Goal: Task Accomplishment & Management: Manage account settings

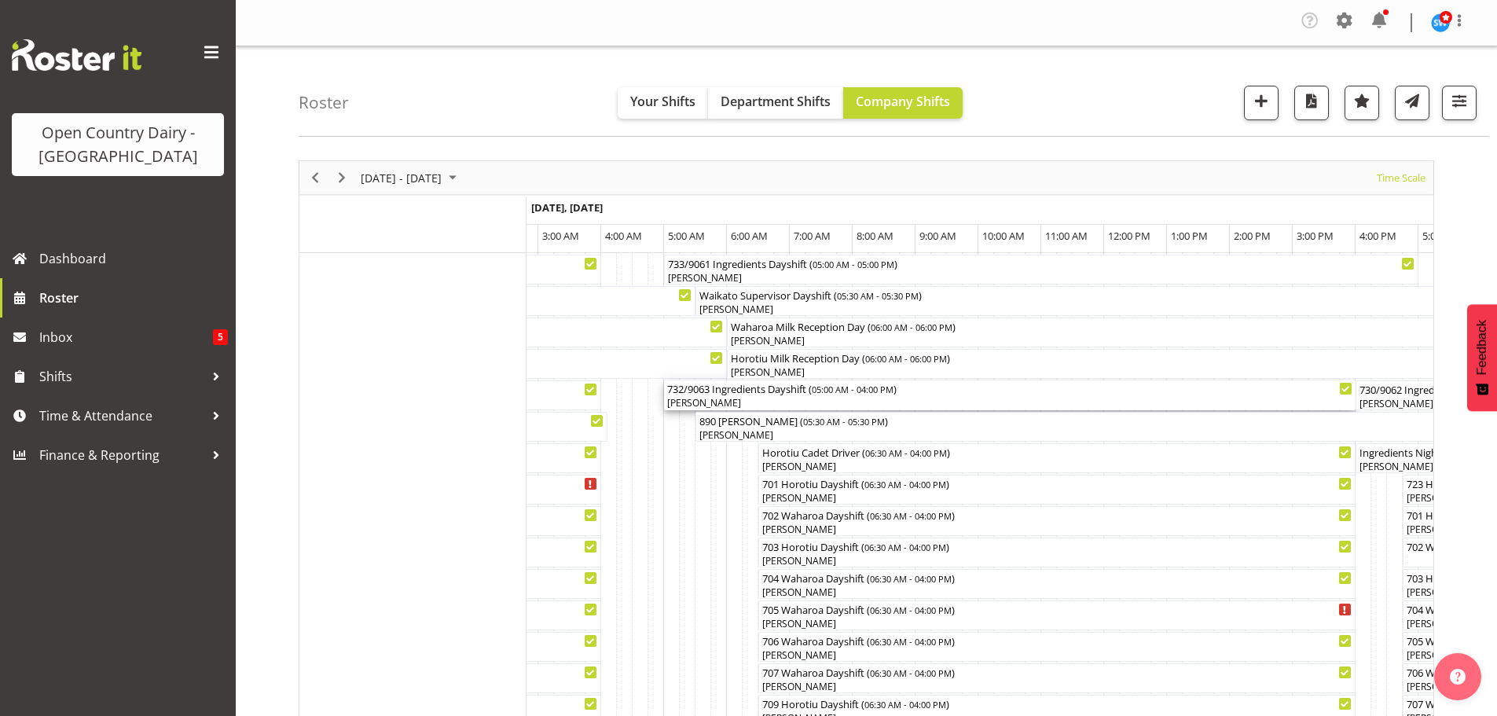
click at [769, 399] on div "[PERSON_NAME]" at bounding box center [1009, 403] width 685 height 14
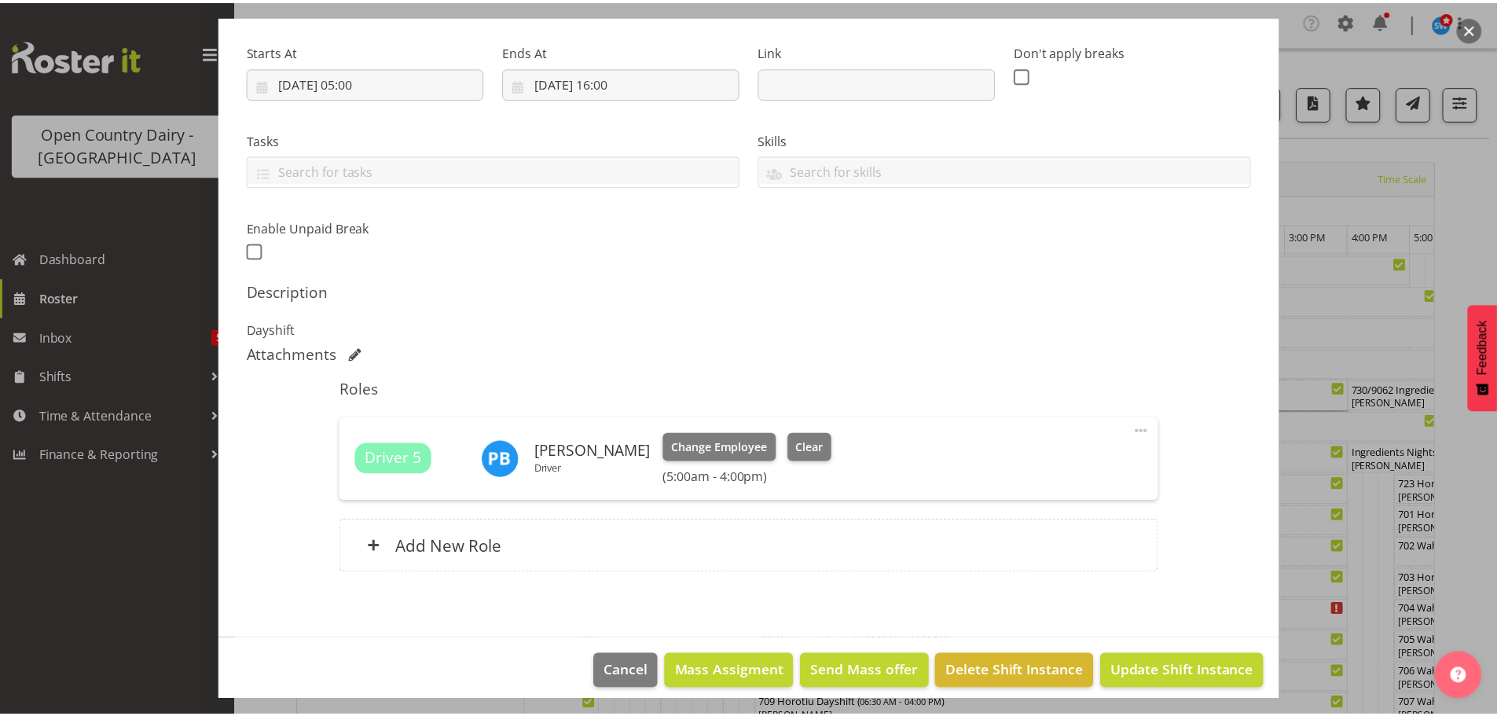
scroll to position [246, 0]
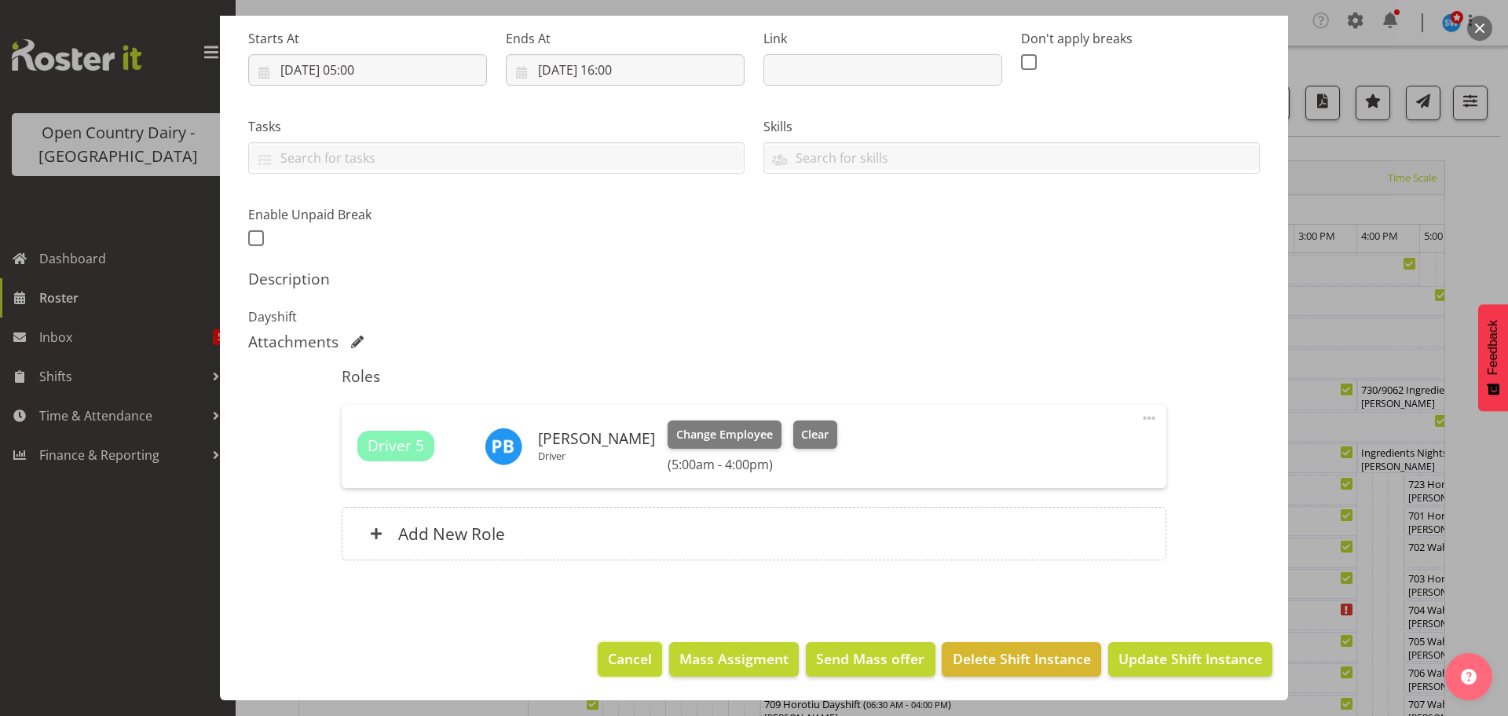
click at [625, 657] on span "Cancel" at bounding box center [630, 658] width 44 height 20
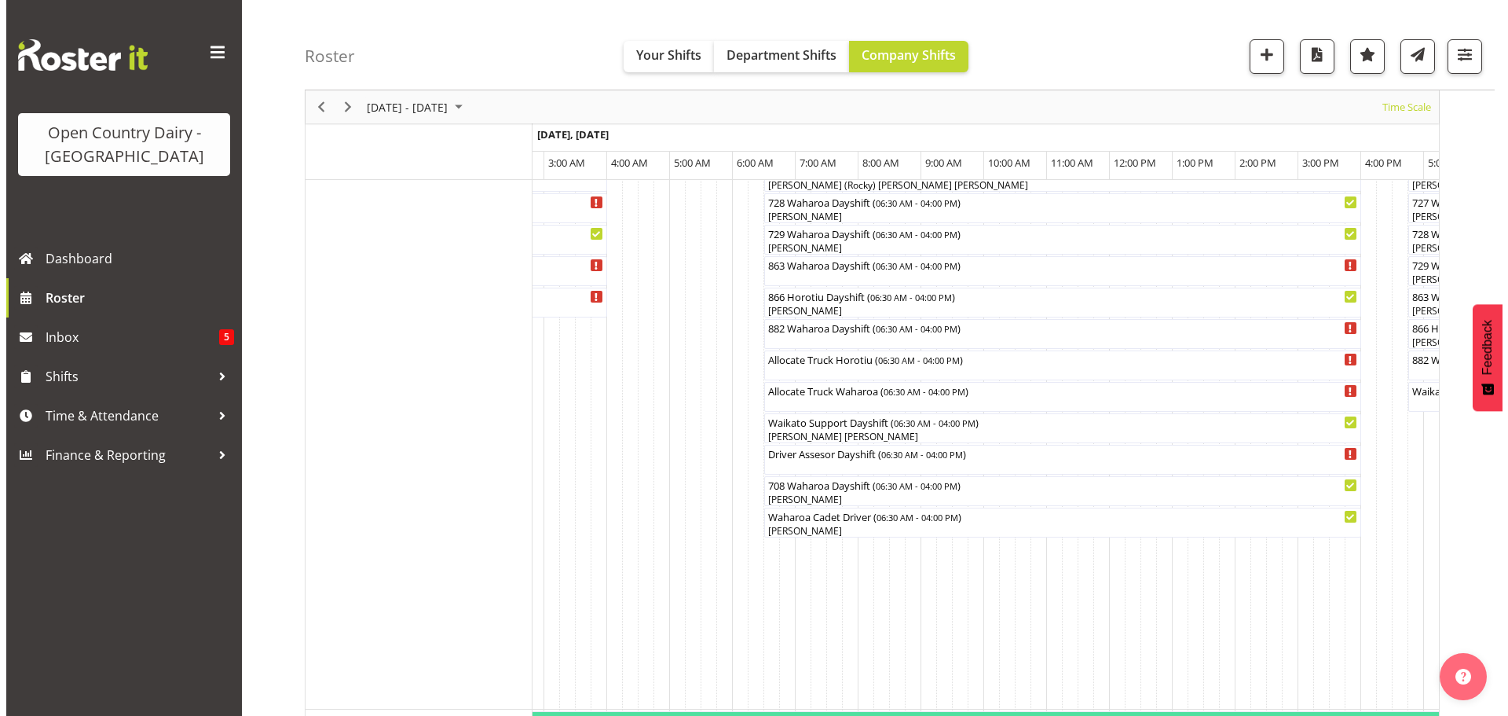
scroll to position [1100, 0]
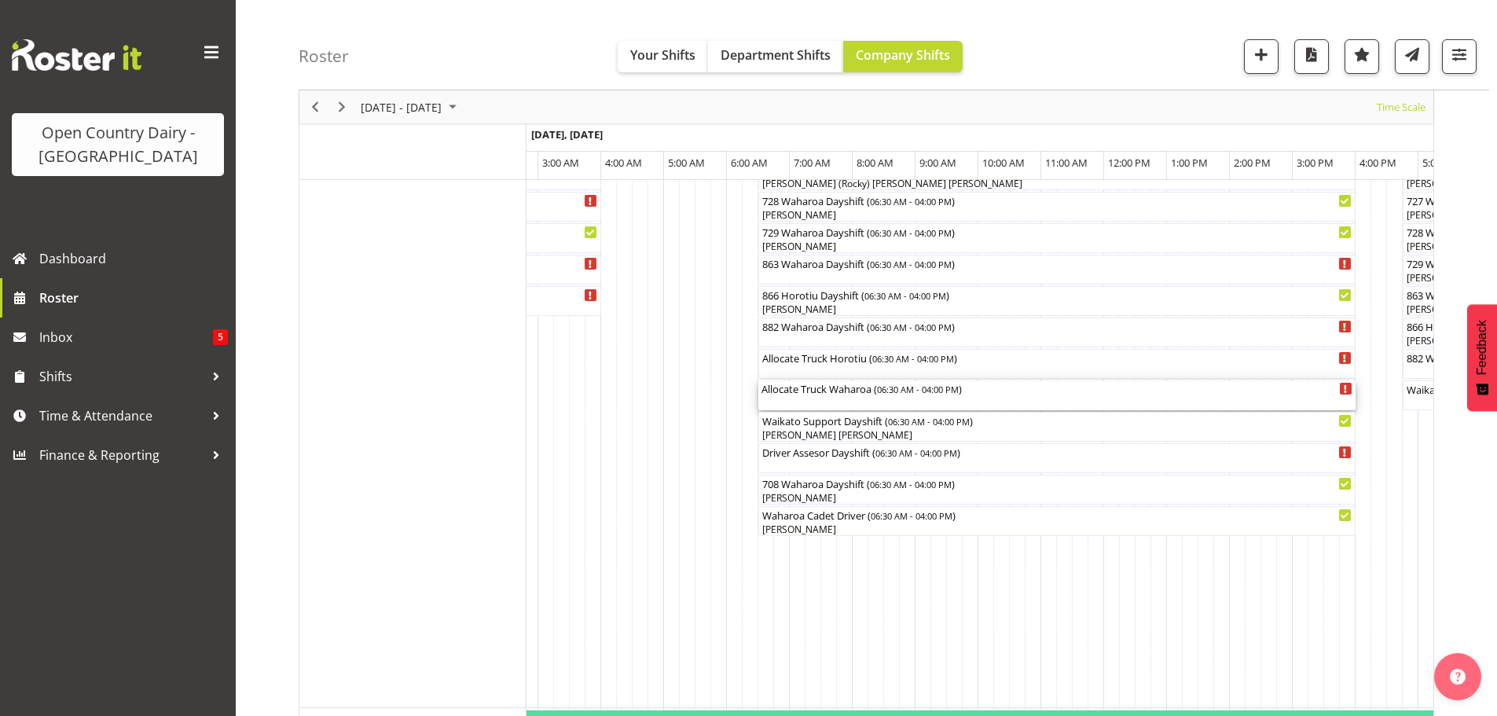
click at [823, 396] on div "Allocate Truck Waharoa ( 06:30 AM - 04:00 PM )" at bounding box center [1056, 395] width 591 height 30
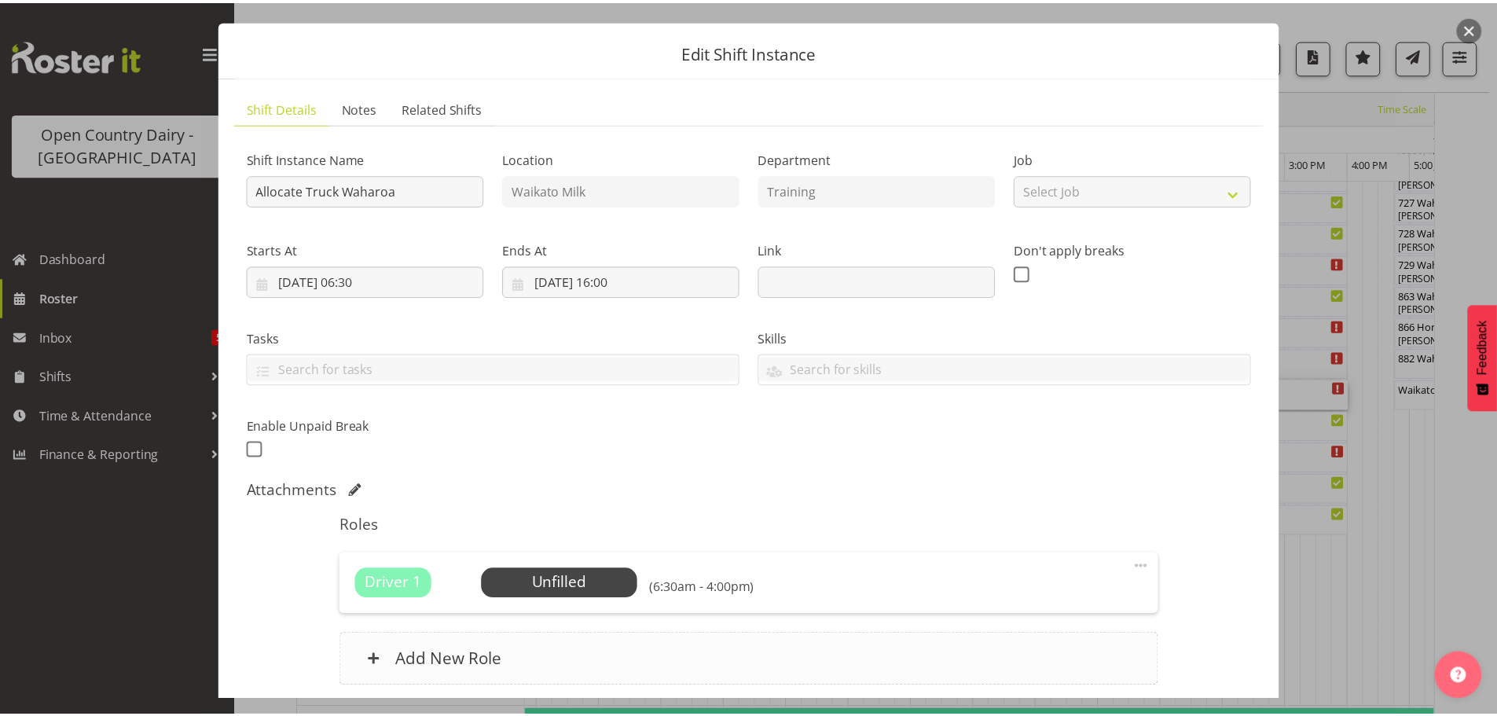
scroll to position [161, 0]
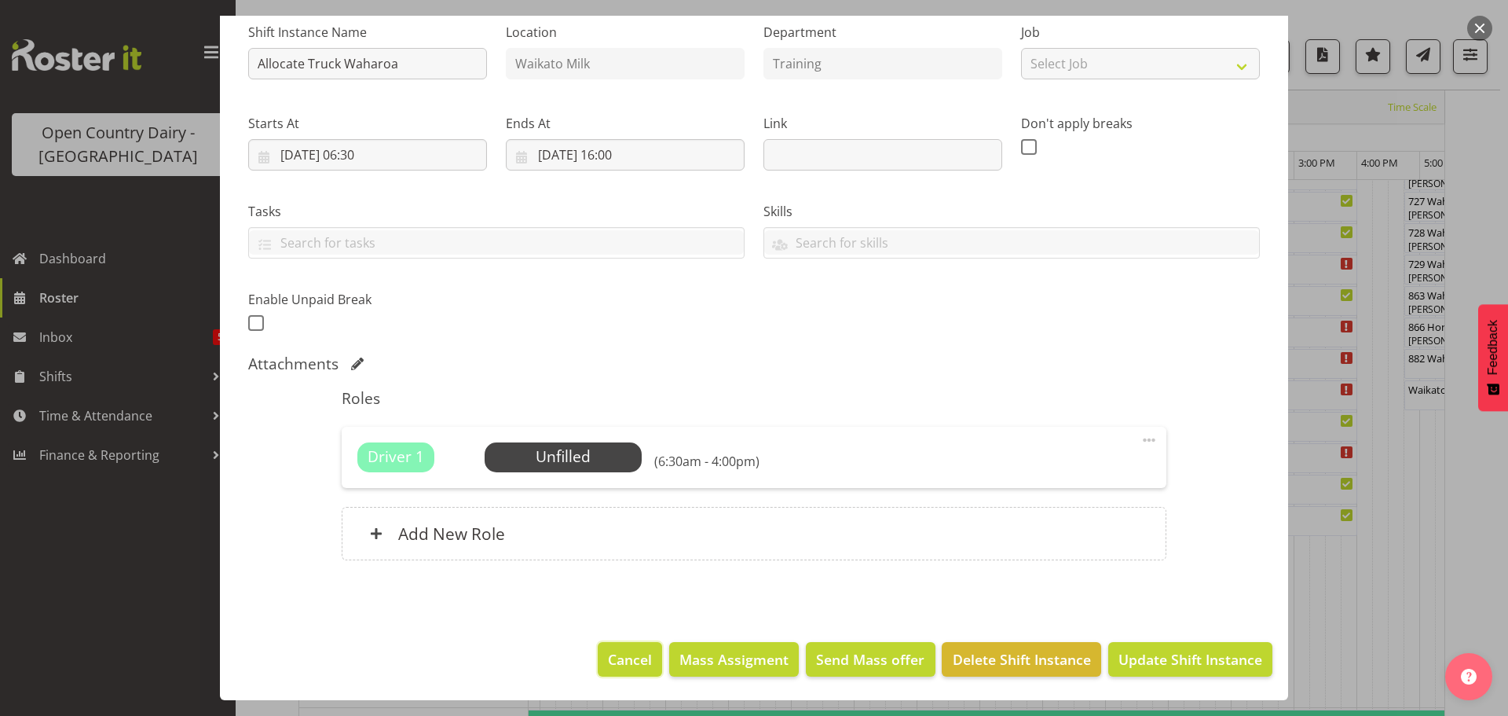
click at [618, 658] on span "Cancel" at bounding box center [630, 659] width 44 height 20
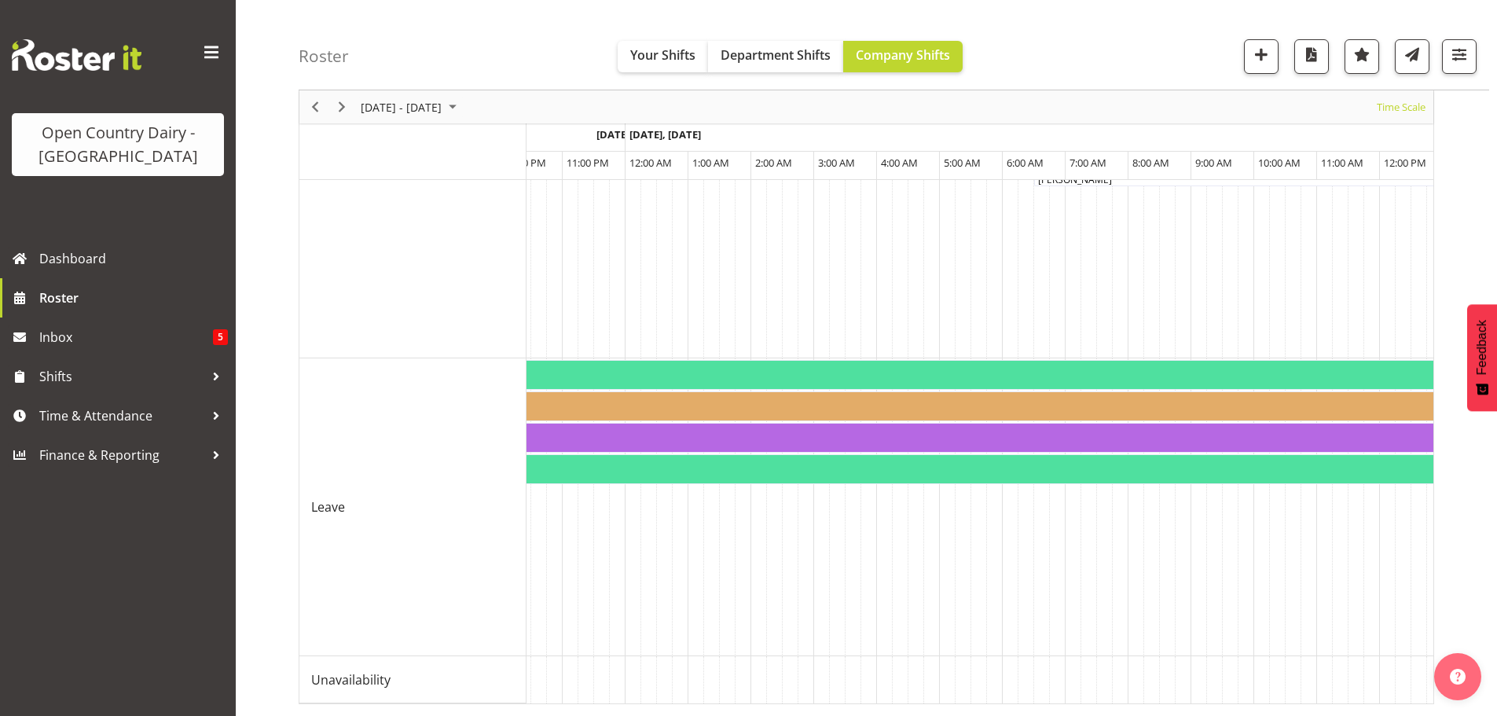
scroll to position [0, 8888]
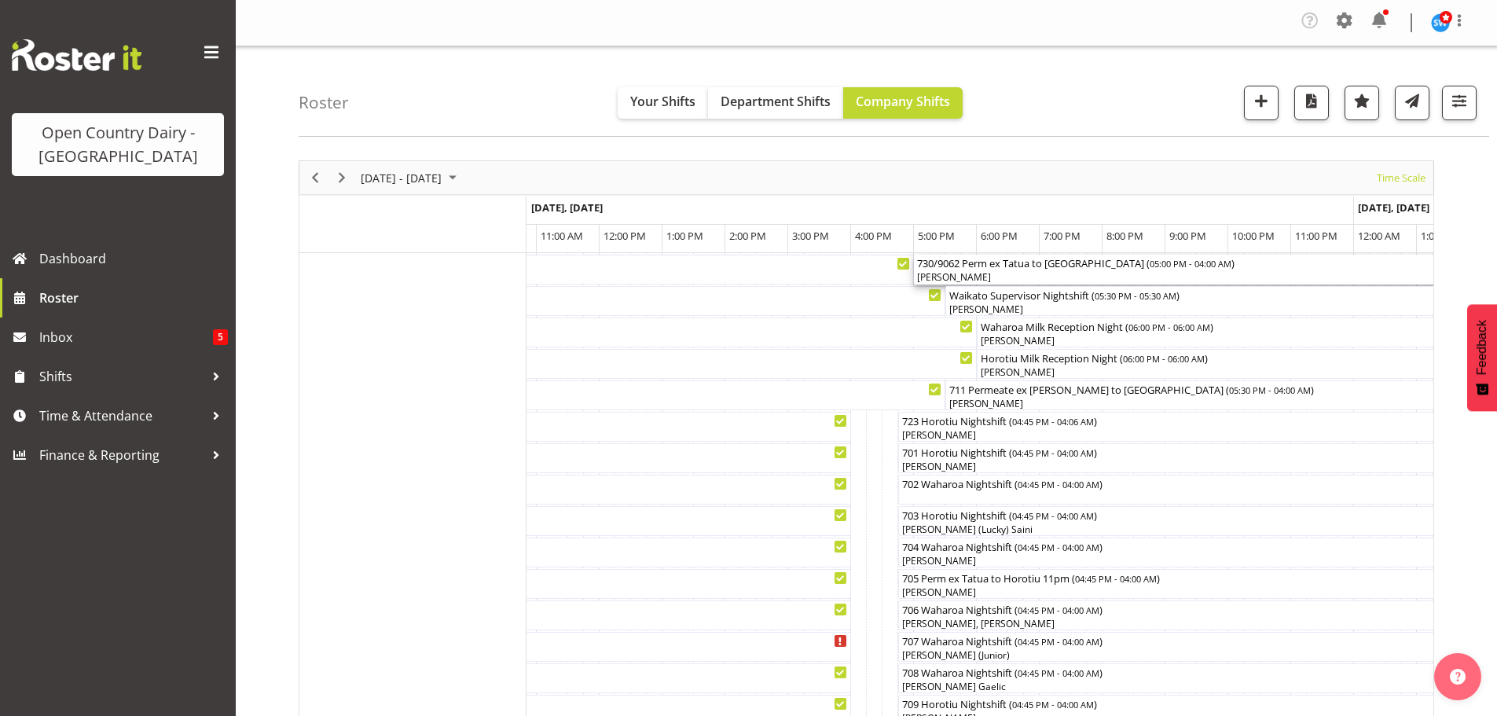
click at [1001, 274] on div "[PERSON_NAME]" at bounding box center [1259, 277] width 685 height 14
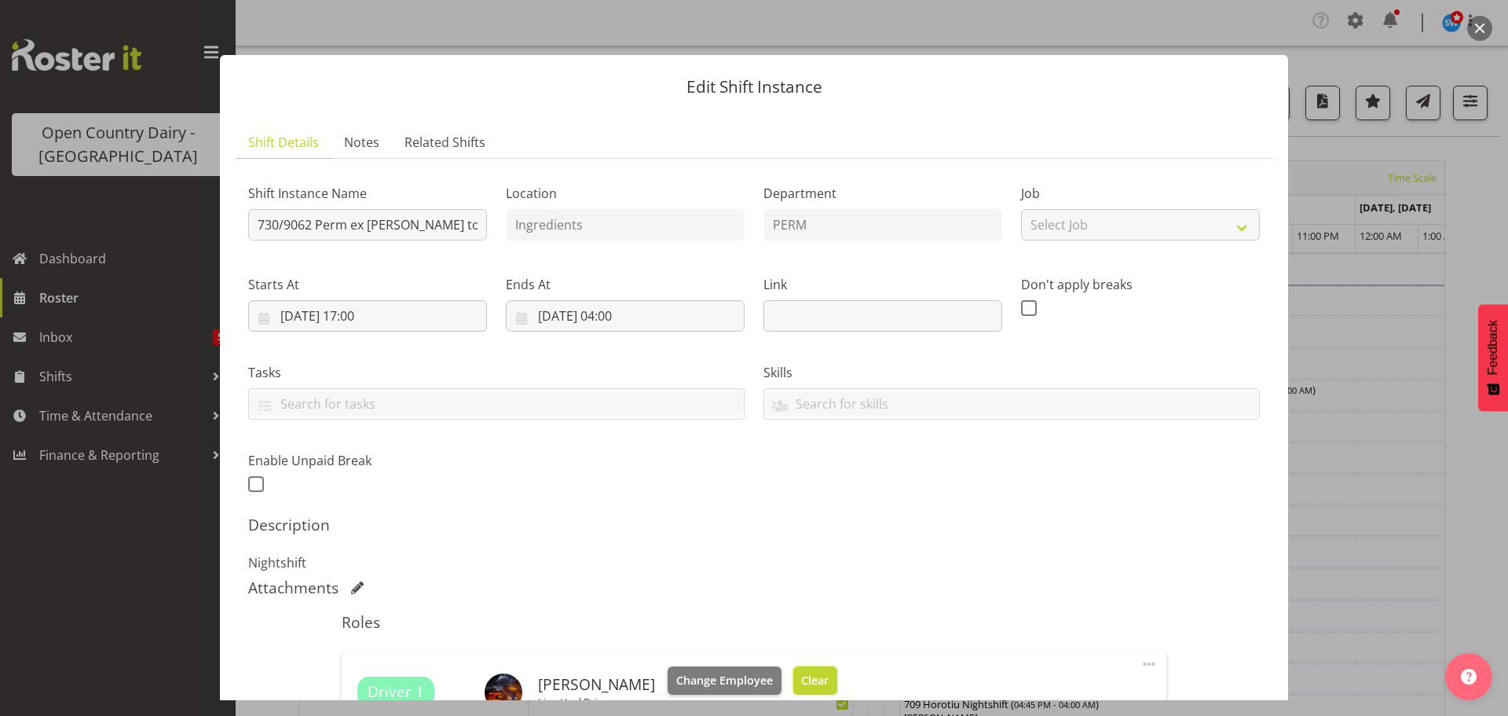
click at [809, 678] on span "Clear" at bounding box center [814, 680] width 27 height 17
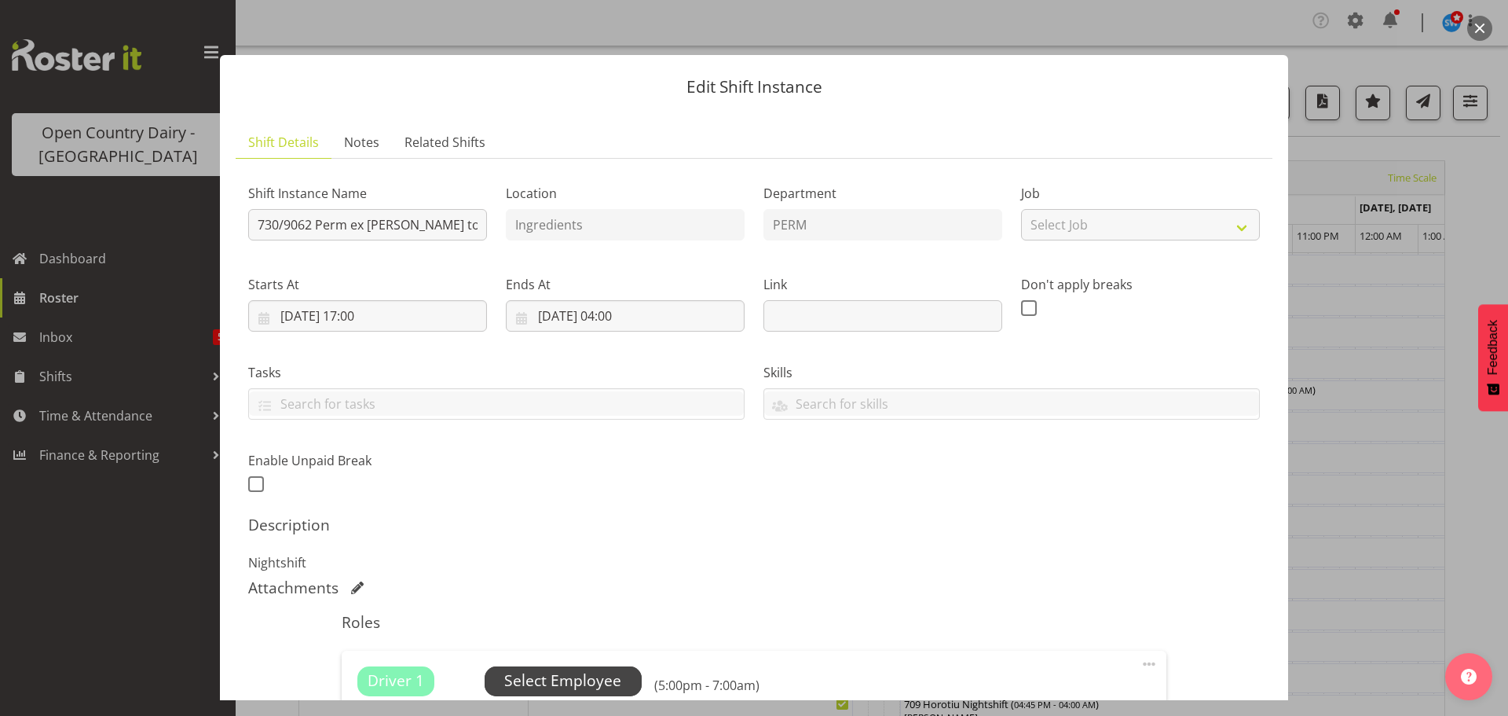
click at [562, 680] on span "Select Employee" at bounding box center [562, 680] width 117 height 23
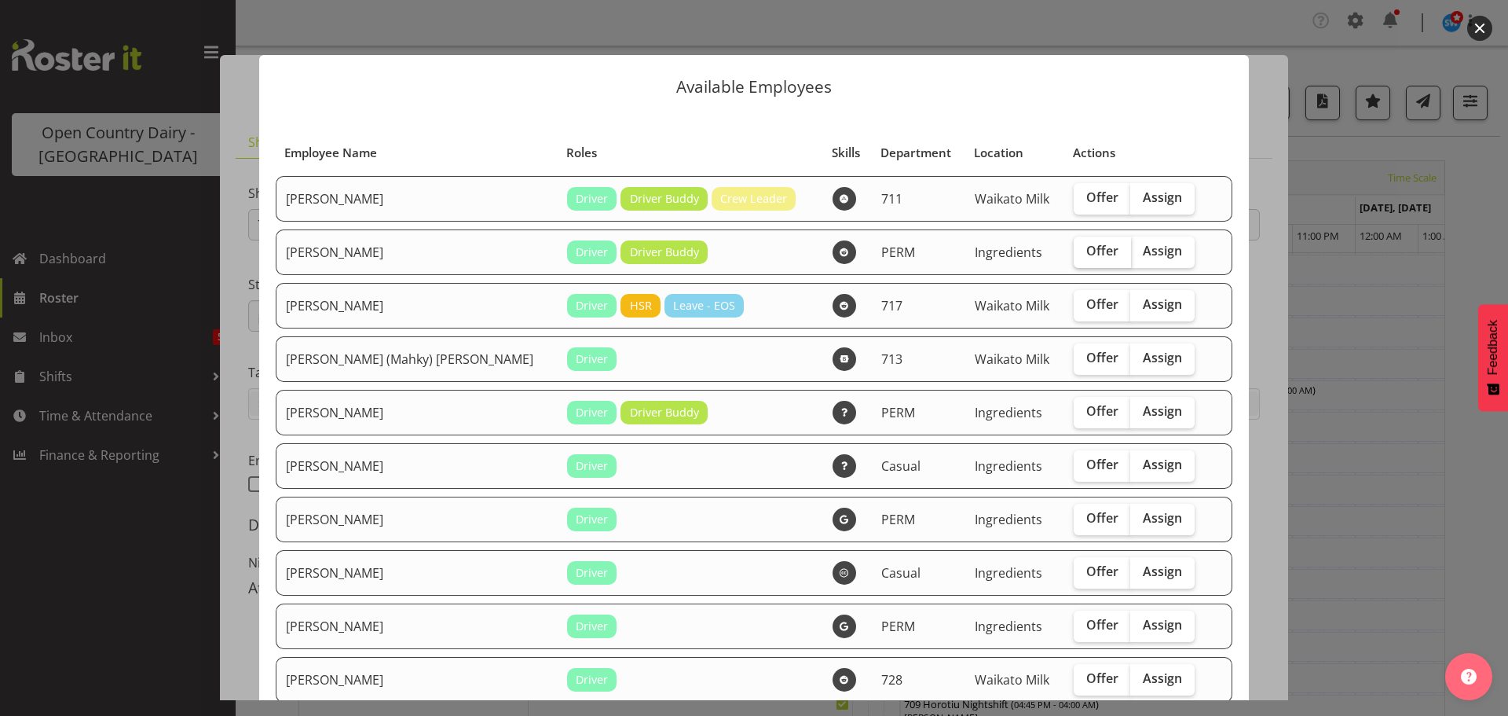
click at [1087, 253] on span "Offer" at bounding box center [1103, 251] width 32 height 16
click at [1082, 253] on input "Offer" at bounding box center [1079, 251] width 10 height 10
checkbox input "true"
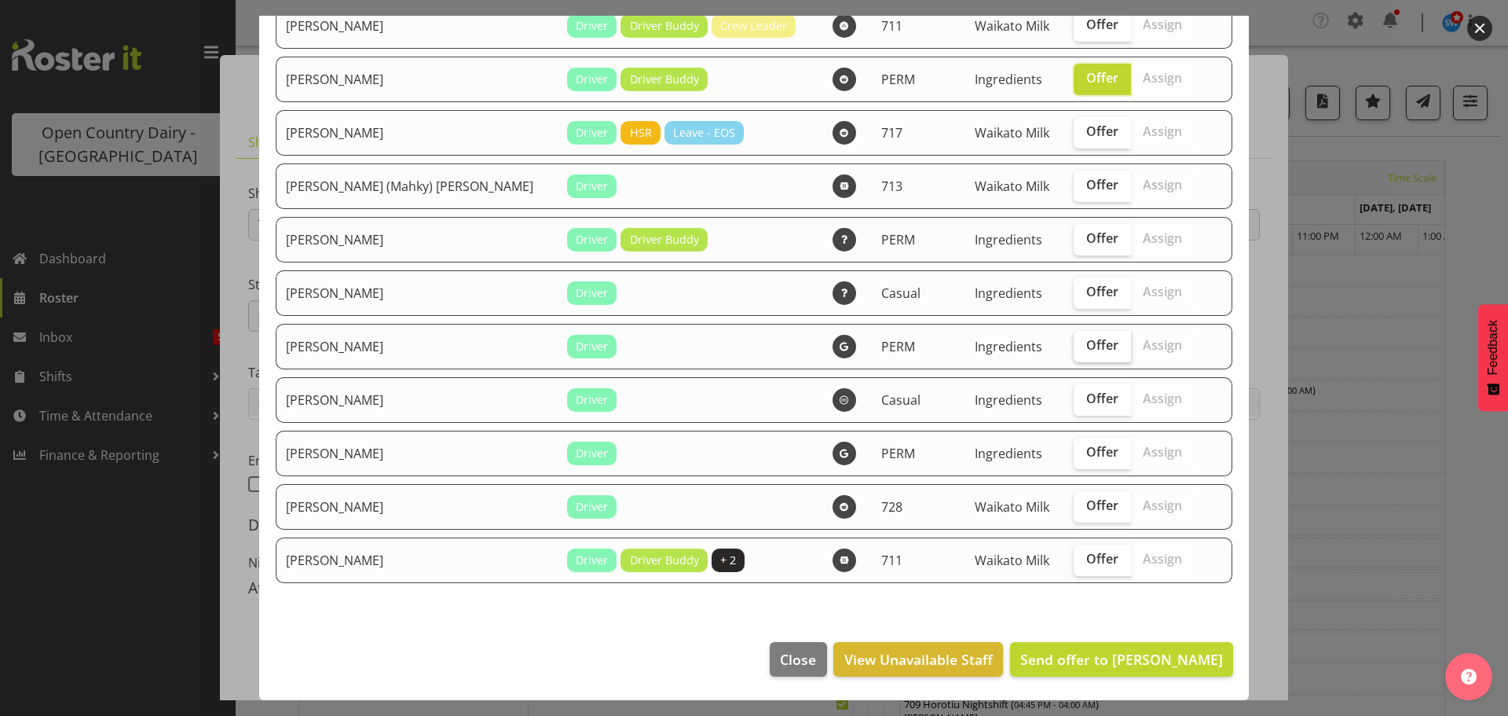
click at [1087, 346] on span "Offer" at bounding box center [1103, 345] width 32 height 16
click at [1076, 346] on input "Offer" at bounding box center [1079, 345] width 10 height 10
checkbox input "true"
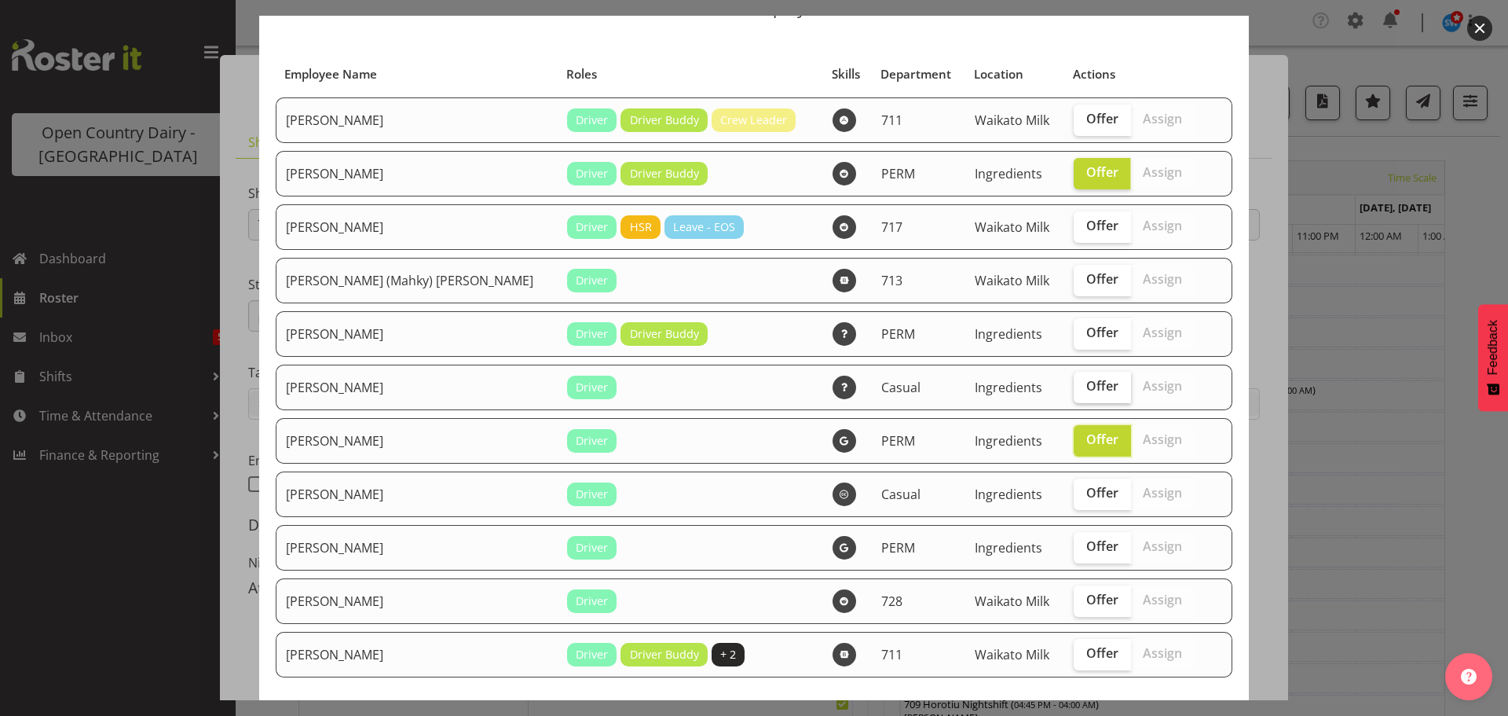
click at [1087, 387] on span "Offer" at bounding box center [1103, 386] width 32 height 16
click at [1083, 387] on input "Offer" at bounding box center [1079, 386] width 10 height 10
checkbox input "true"
click at [1087, 496] on span "Offer" at bounding box center [1103, 493] width 32 height 16
click at [1074, 496] on input "Offer" at bounding box center [1079, 493] width 10 height 10
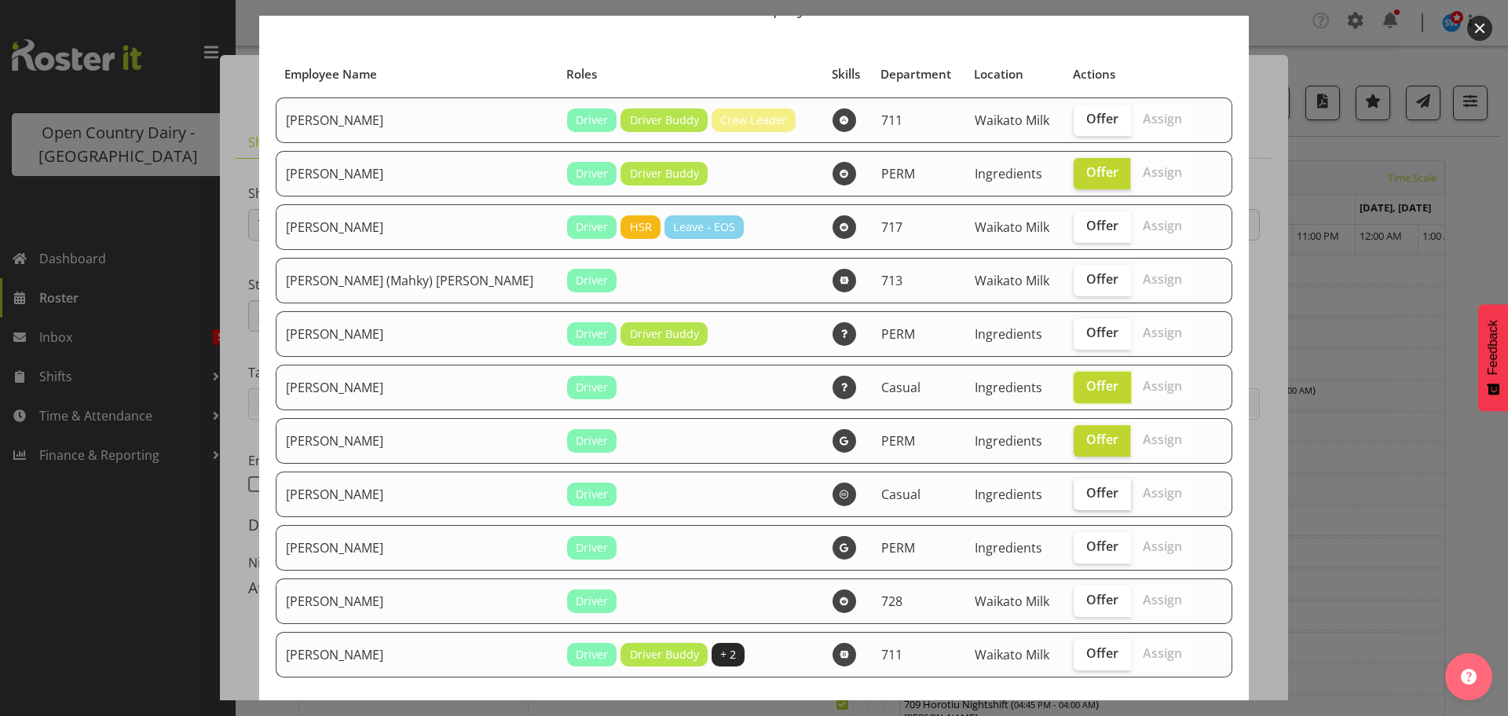
checkbox input "true"
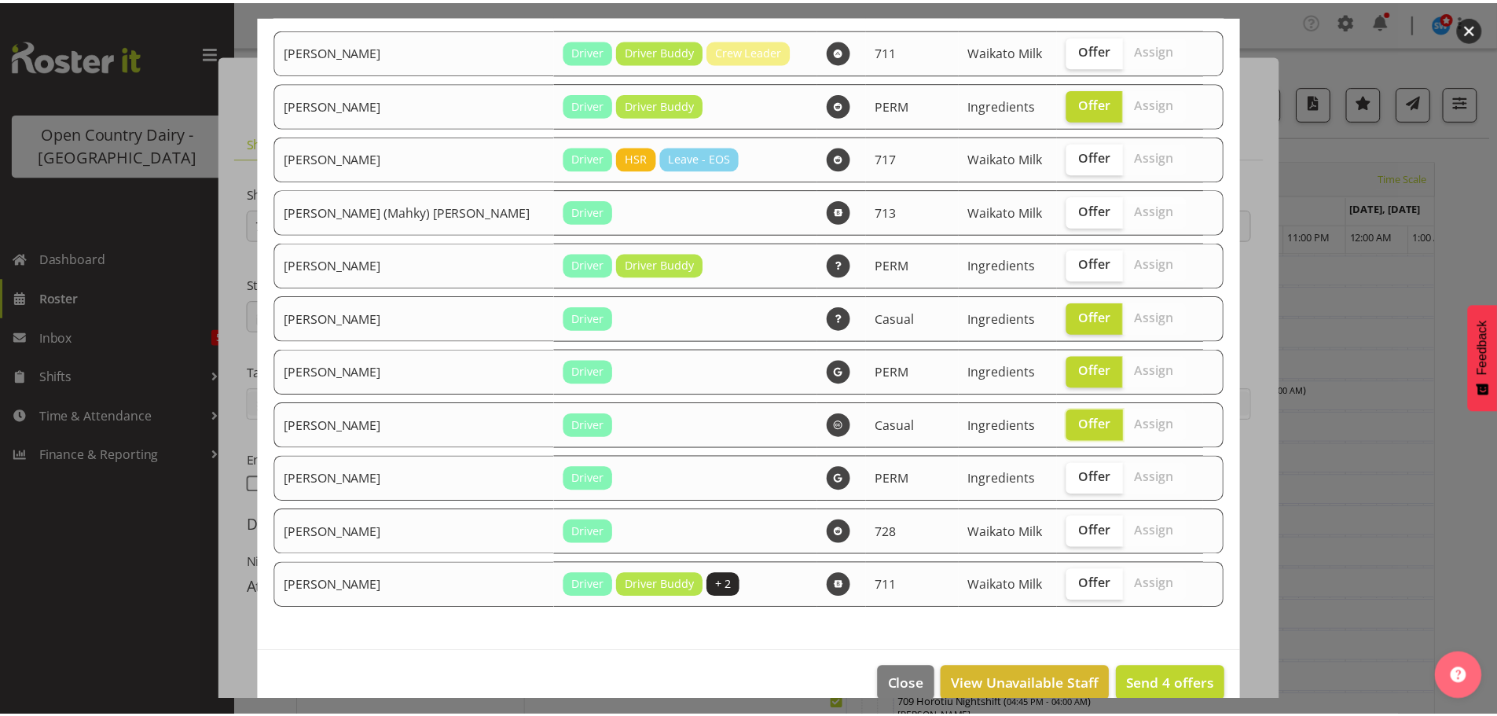
scroll to position [173, 0]
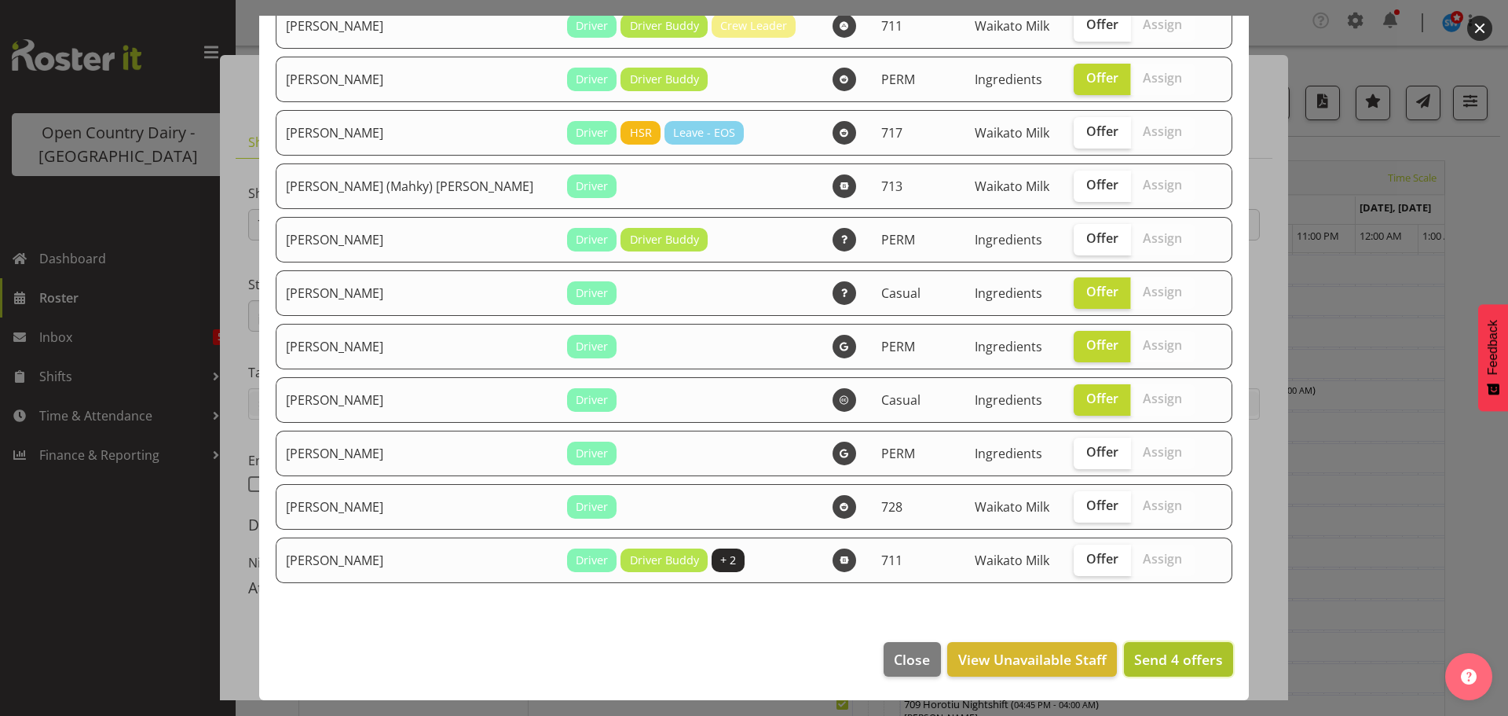
click at [1152, 654] on span "Send 4 offers" at bounding box center [1178, 659] width 89 height 19
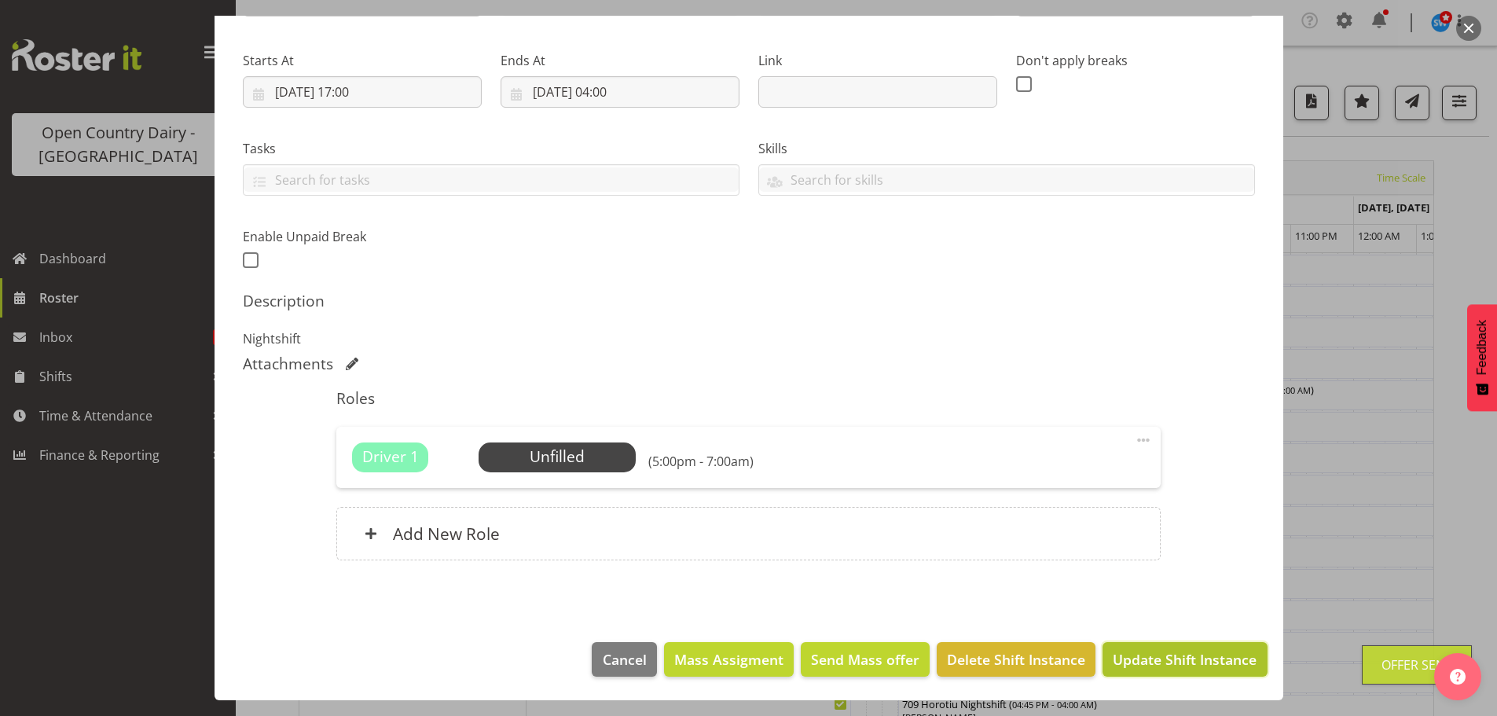
click at [1141, 654] on span "Update Shift Instance" at bounding box center [1184, 659] width 144 height 20
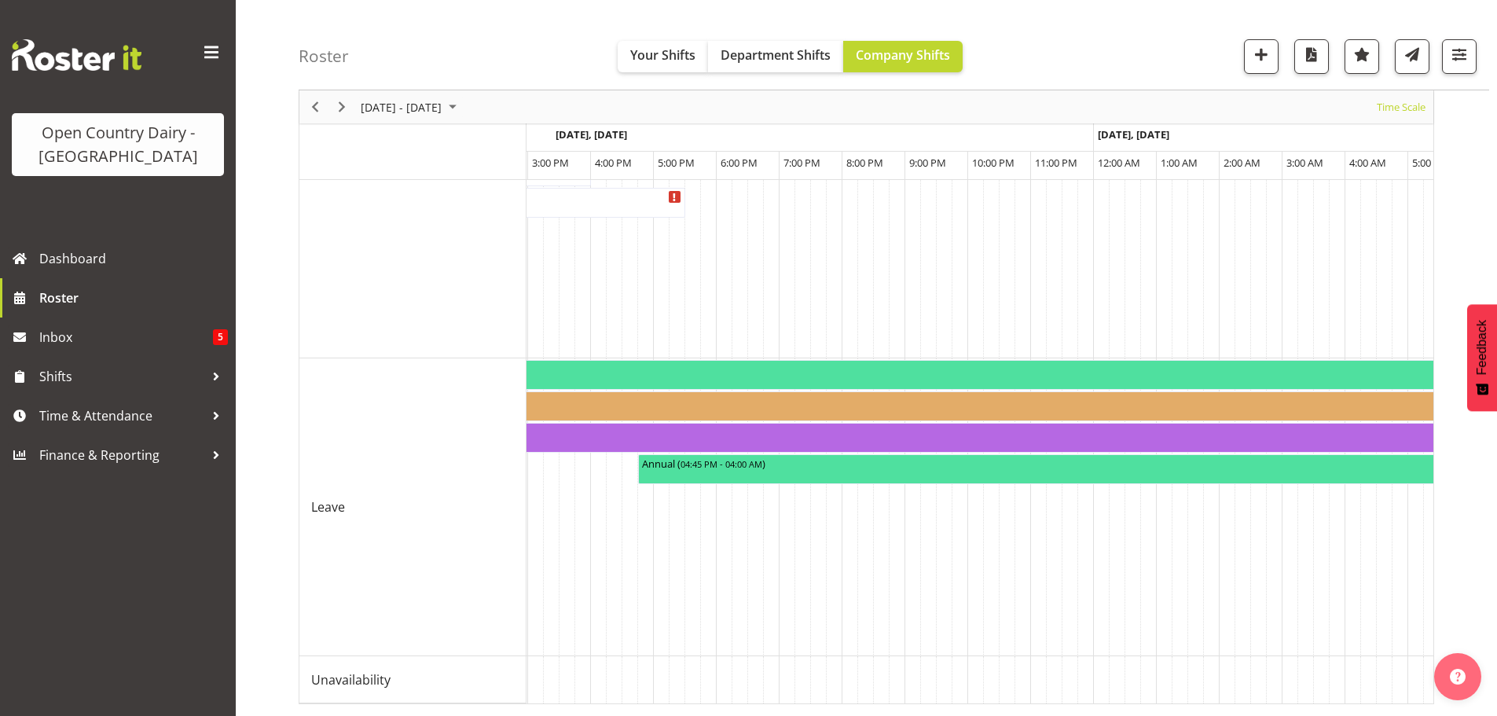
scroll to position [0, 8533]
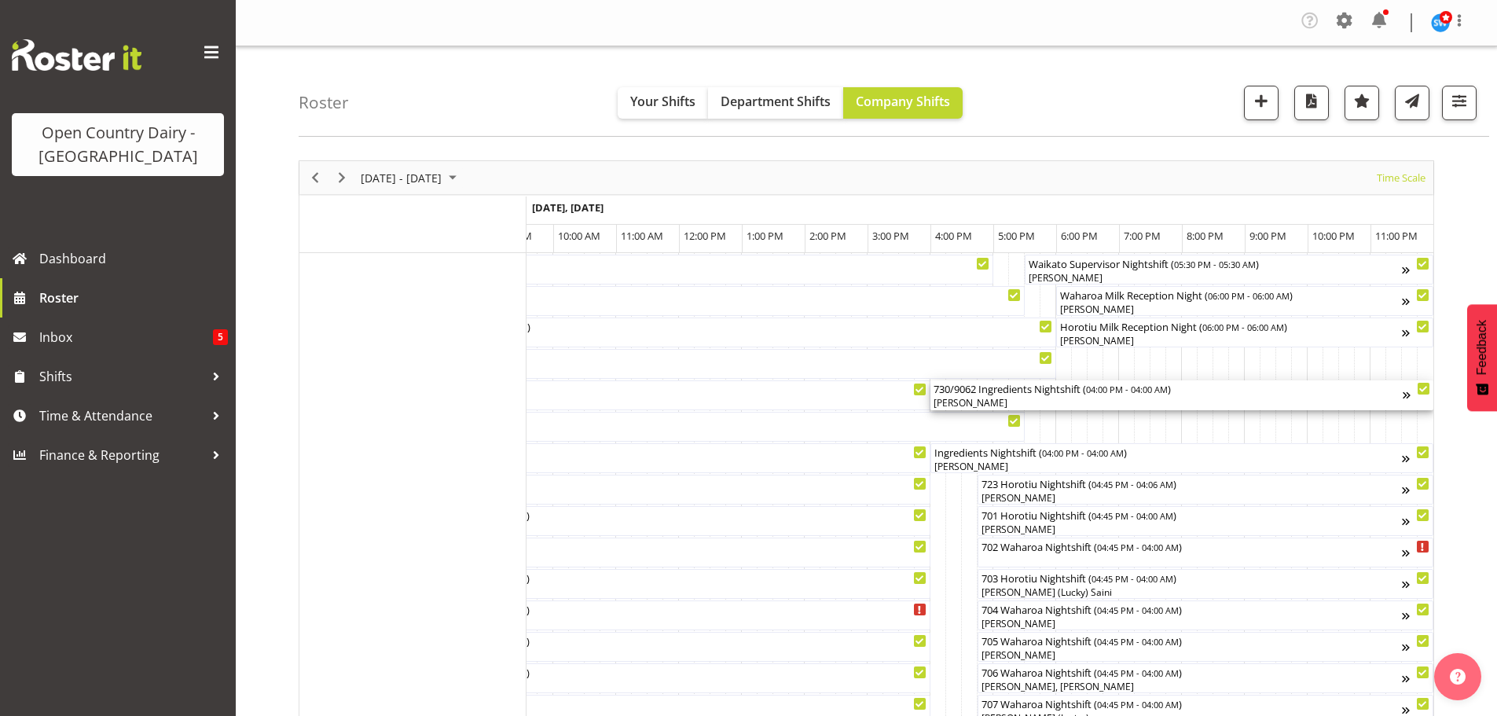
click at [1032, 399] on div "[PERSON_NAME]" at bounding box center [1167, 403] width 469 height 14
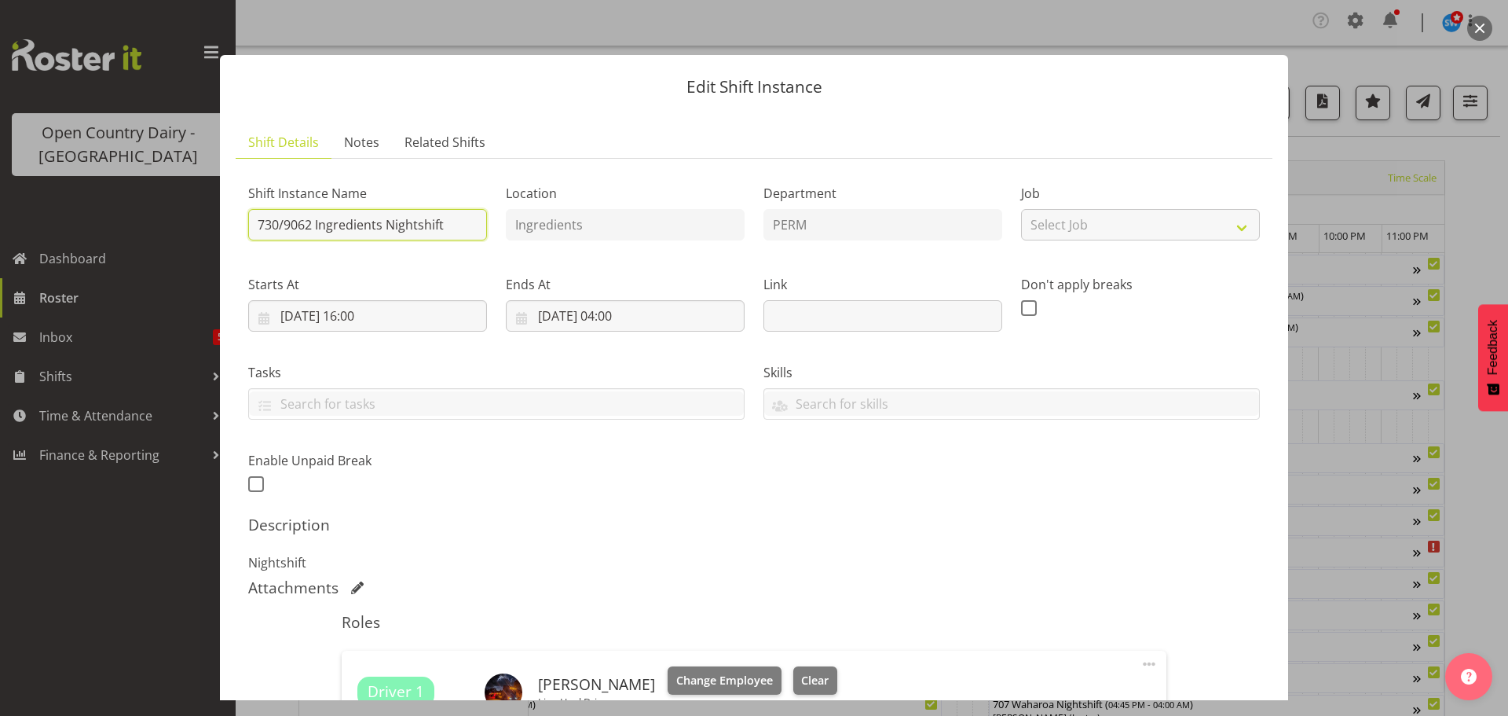
click at [461, 225] on input "730/9062 Ingredients Nightshift" at bounding box center [367, 224] width 239 height 31
type input "730/9062 Perm ex Tatua to [GEOGRAPHIC_DATA]"
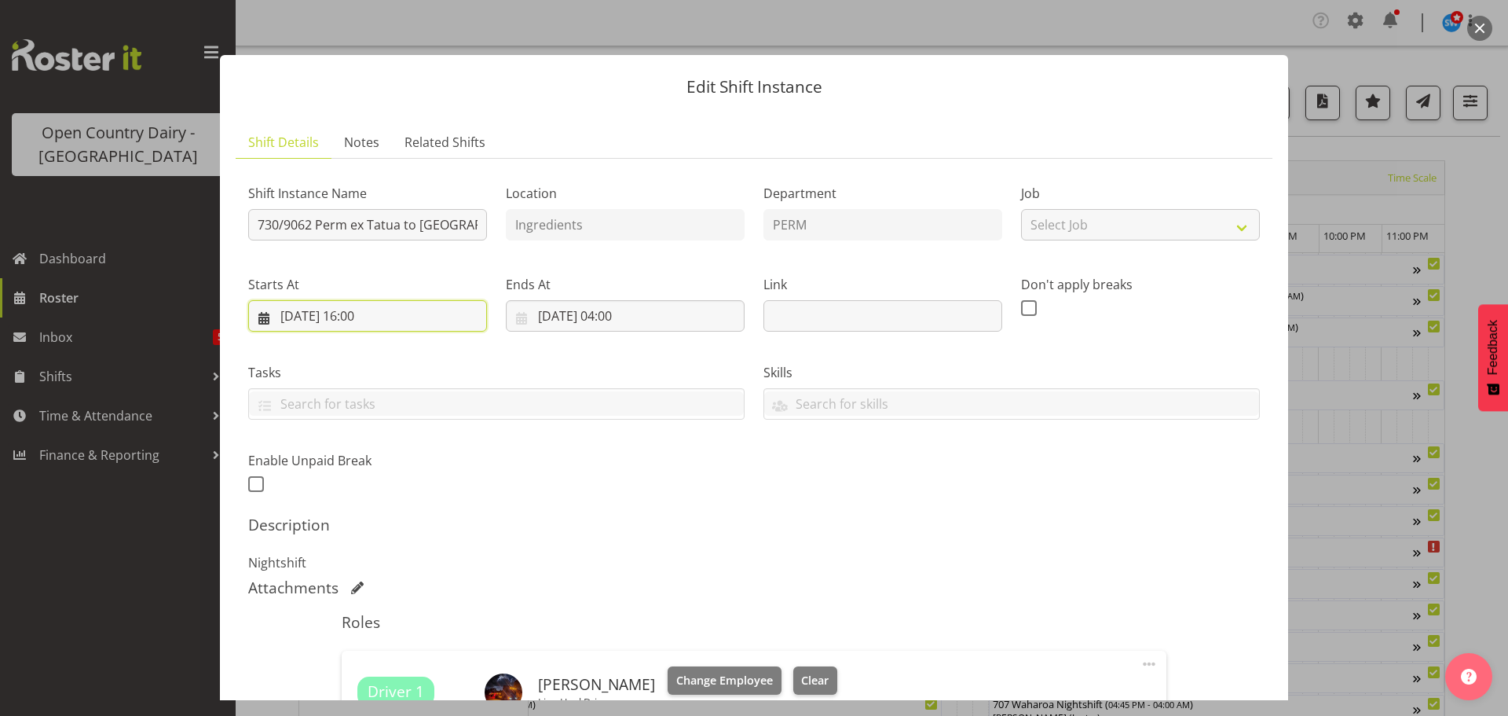
click at [368, 313] on input "[DATE] 16:00" at bounding box center [367, 315] width 239 height 31
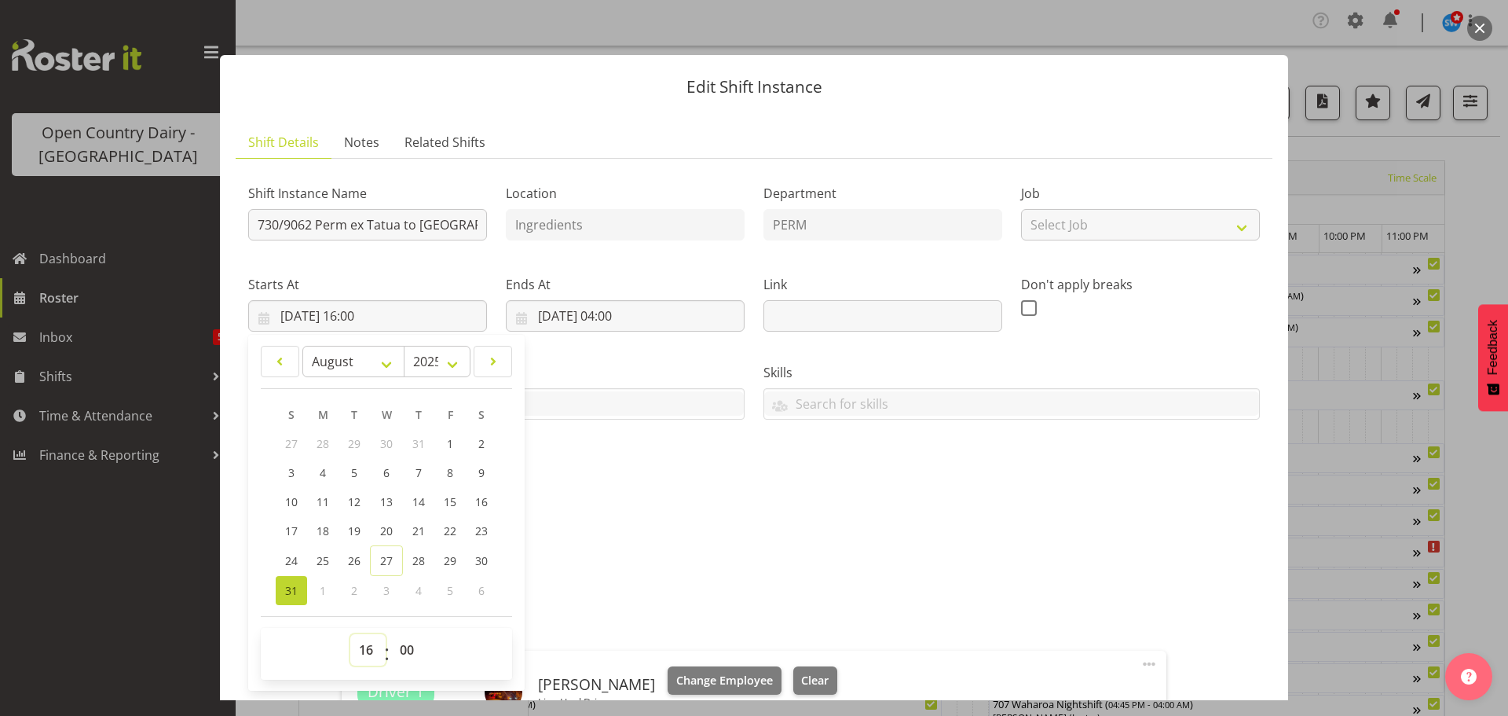
click at [365, 650] on select "00 01 02 03 04 05 06 07 08 09 10 11 12 13 14 15 16 17 18 19 20 21 22 23" at bounding box center [367, 649] width 35 height 31
select select "17"
click at [350, 634] on select "00 01 02 03 04 05 06 07 08 09 10 11 12 13 14 15 16 17 18 19 20 21 22 23" at bounding box center [367, 649] width 35 height 31
type input "[DATE] 17:00"
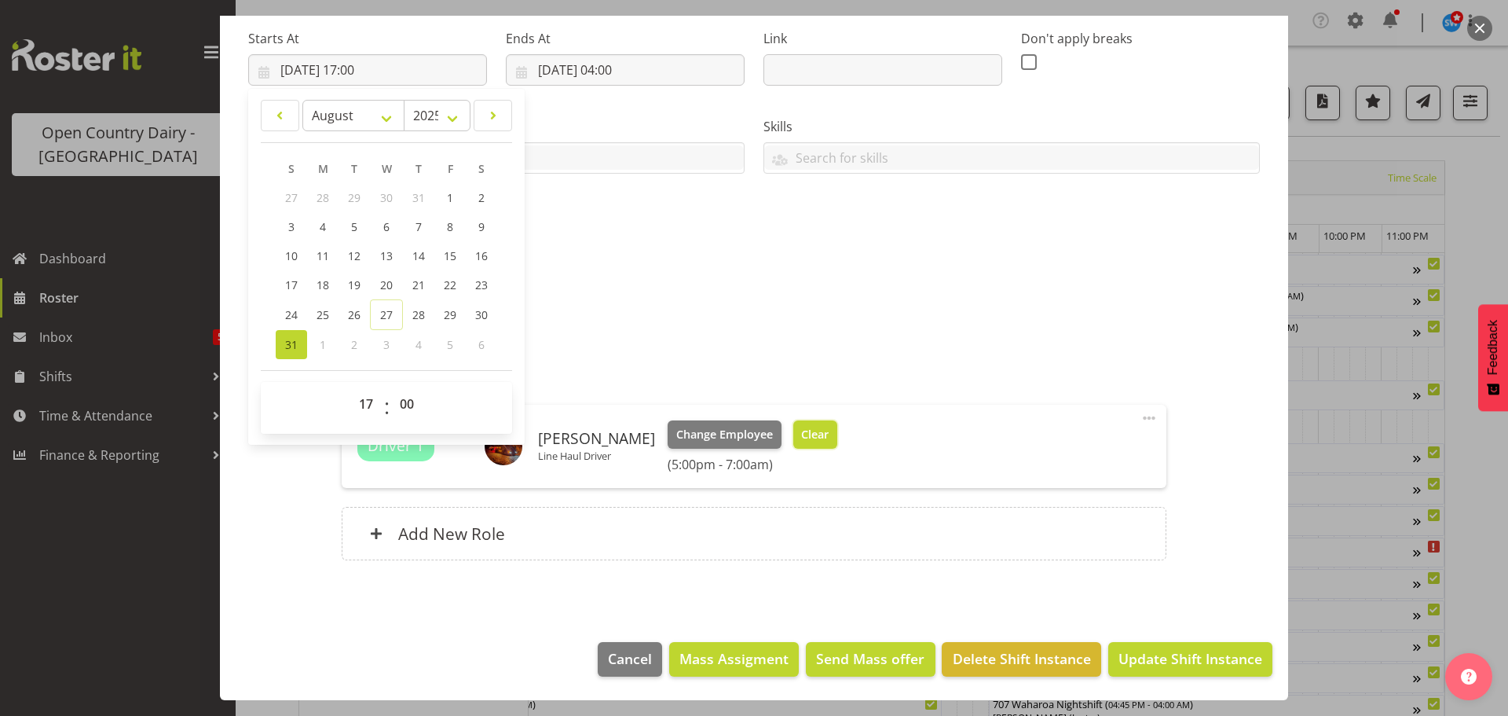
click at [805, 434] on span "Clear" at bounding box center [814, 434] width 27 height 17
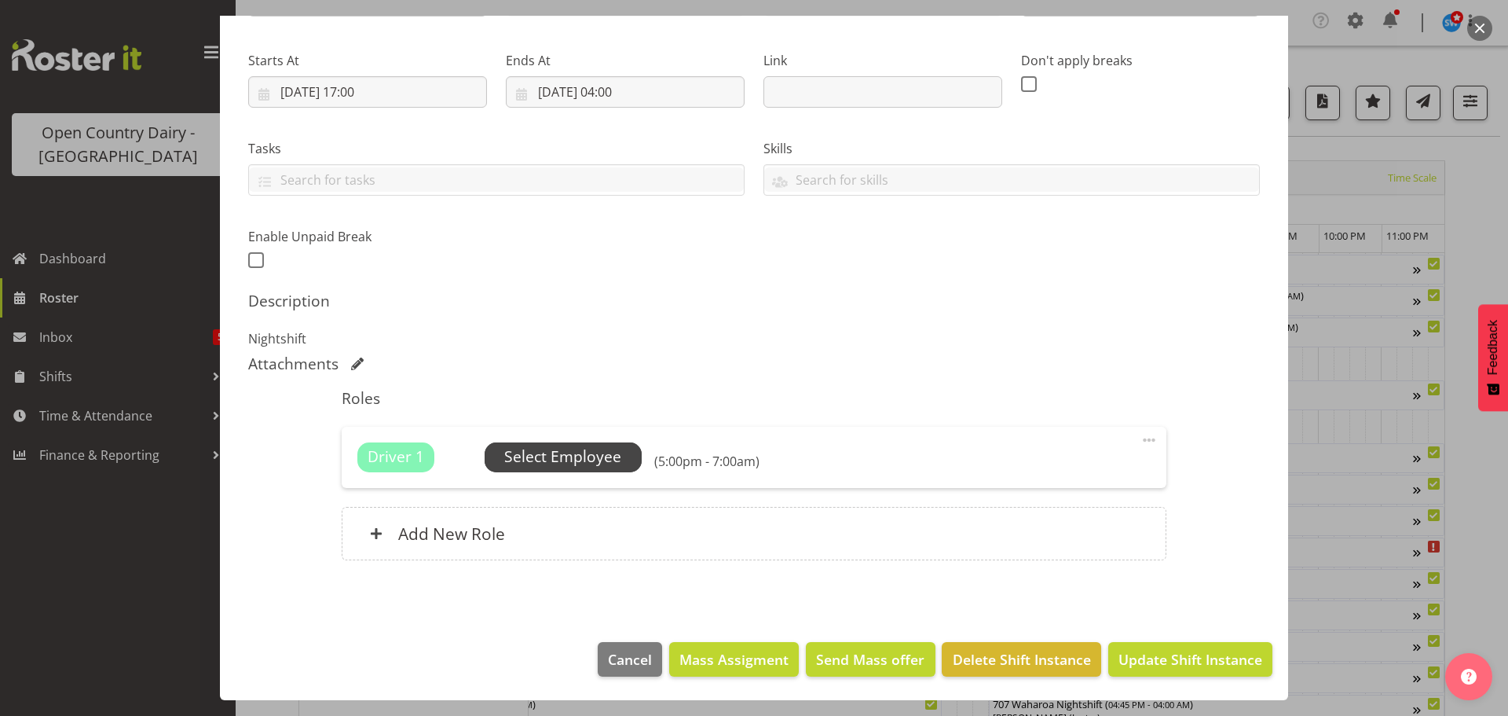
click at [574, 463] on span "Select Employee" at bounding box center [562, 456] width 117 height 23
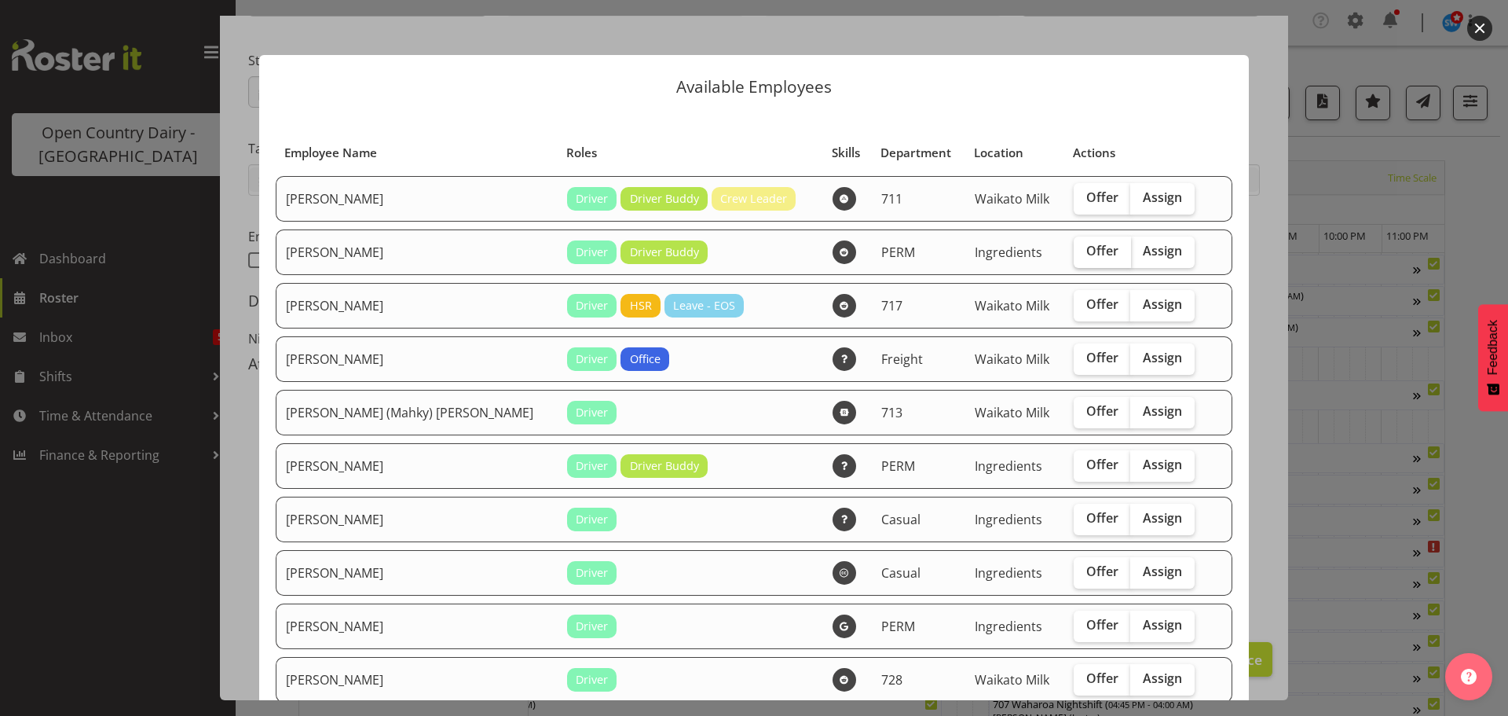
click at [1087, 248] on span "Offer" at bounding box center [1103, 251] width 32 height 16
click at [1076, 248] on input "Offer" at bounding box center [1079, 251] width 10 height 10
checkbox input "true"
click at [1087, 516] on span "Offer" at bounding box center [1103, 518] width 32 height 16
click at [1079, 516] on input "Offer" at bounding box center [1079, 518] width 10 height 10
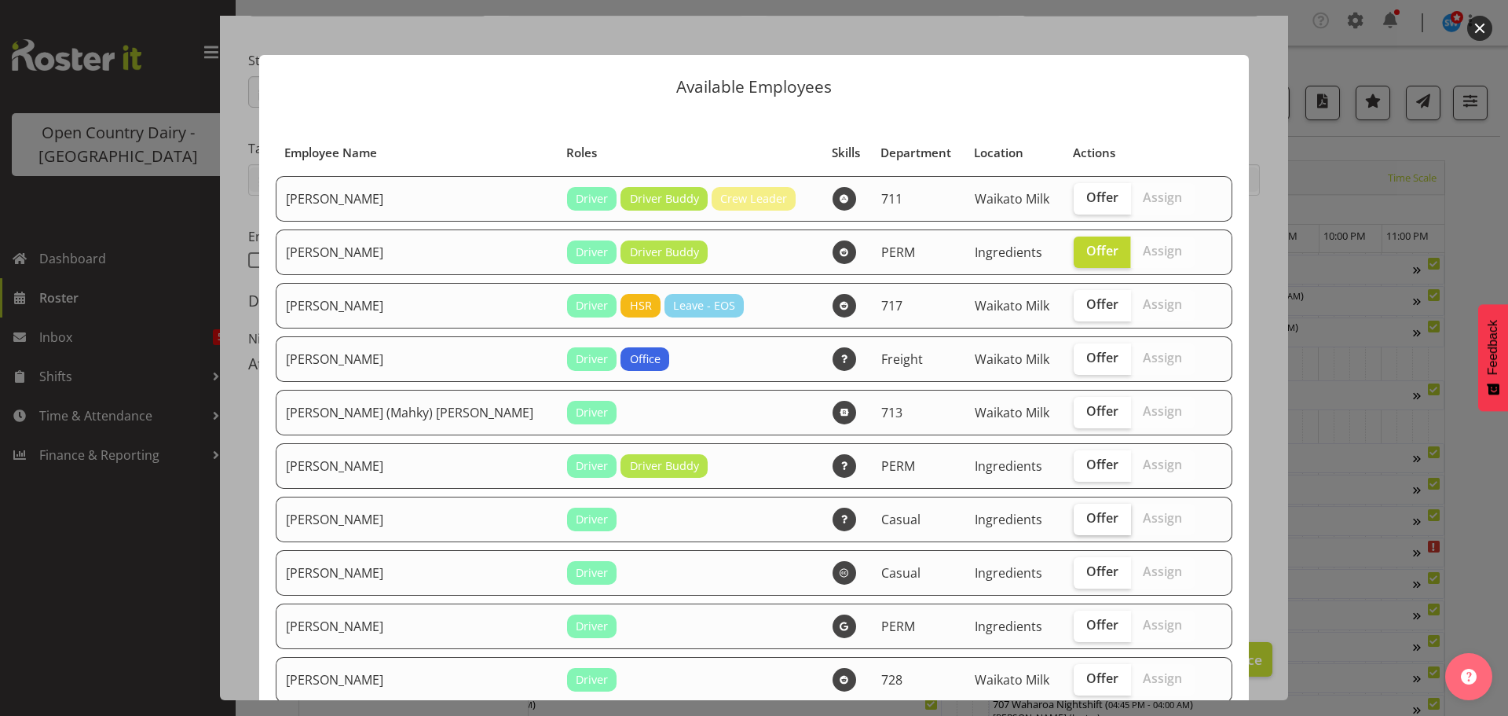
checkbox input "true"
click at [1087, 570] on span "Offer" at bounding box center [1103, 571] width 32 height 16
click at [1074, 570] on input "Offer" at bounding box center [1079, 571] width 10 height 10
checkbox input "true"
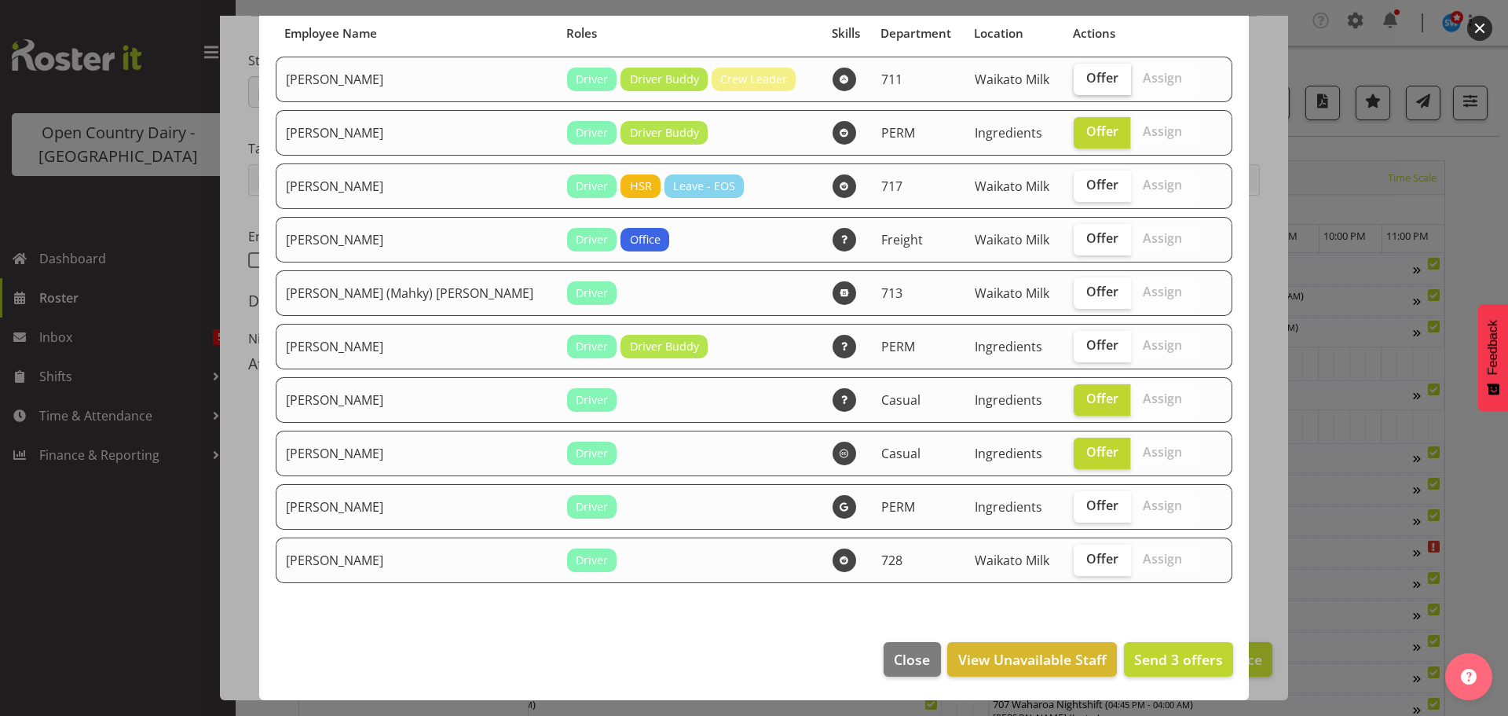
click at [1087, 77] on span "Offer" at bounding box center [1103, 78] width 32 height 16
click at [1074, 77] on input "Offer" at bounding box center [1079, 78] width 10 height 10
checkbox input "true"
click at [1161, 658] on span "Send 4 offers" at bounding box center [1178, 659] width 89 height 19
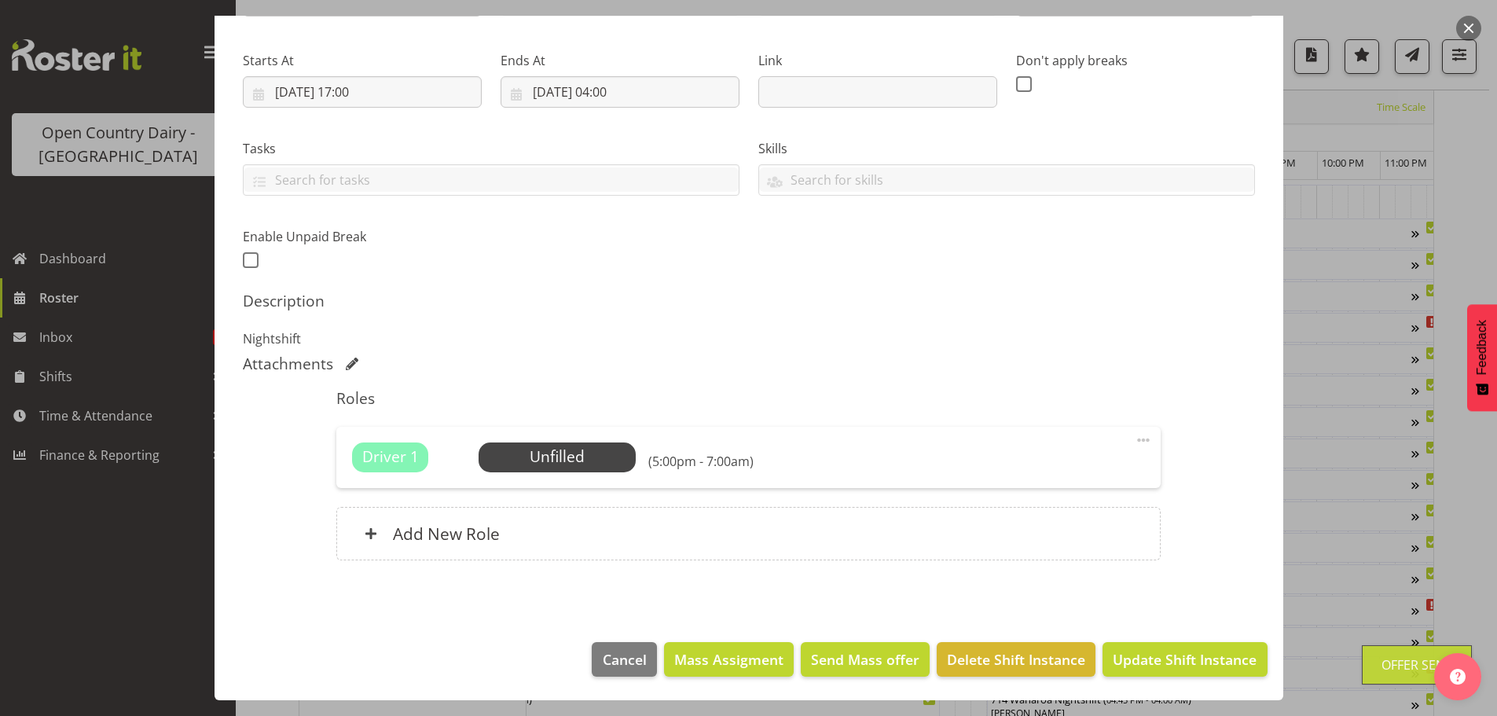
scroll to position [314, 0]
click at [1156, 657] on span "Update Shift Instance" at bounding box center [1184, 659] width 144 height 20
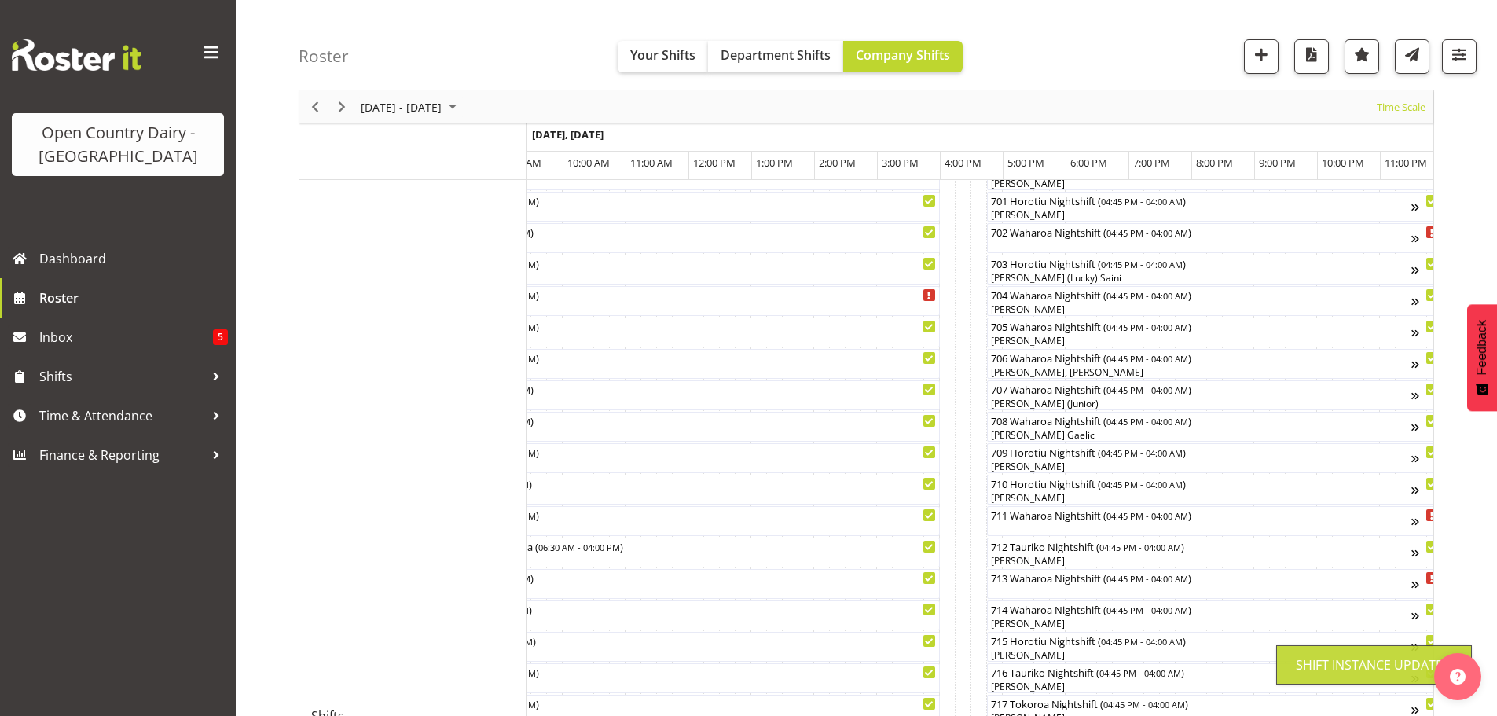
scroll to position [61, 0]
